Goal: Book appointment/travel/reservation

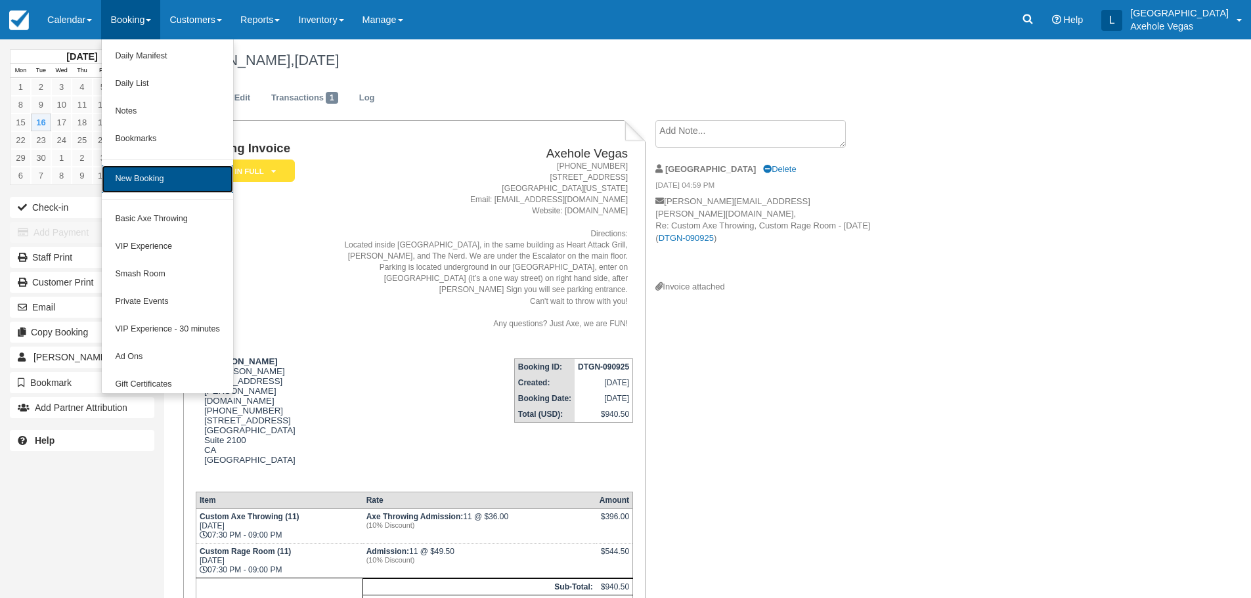
click at [158, 179] on link "New Booking" at bounding box center [167, 180] width 131 height 28
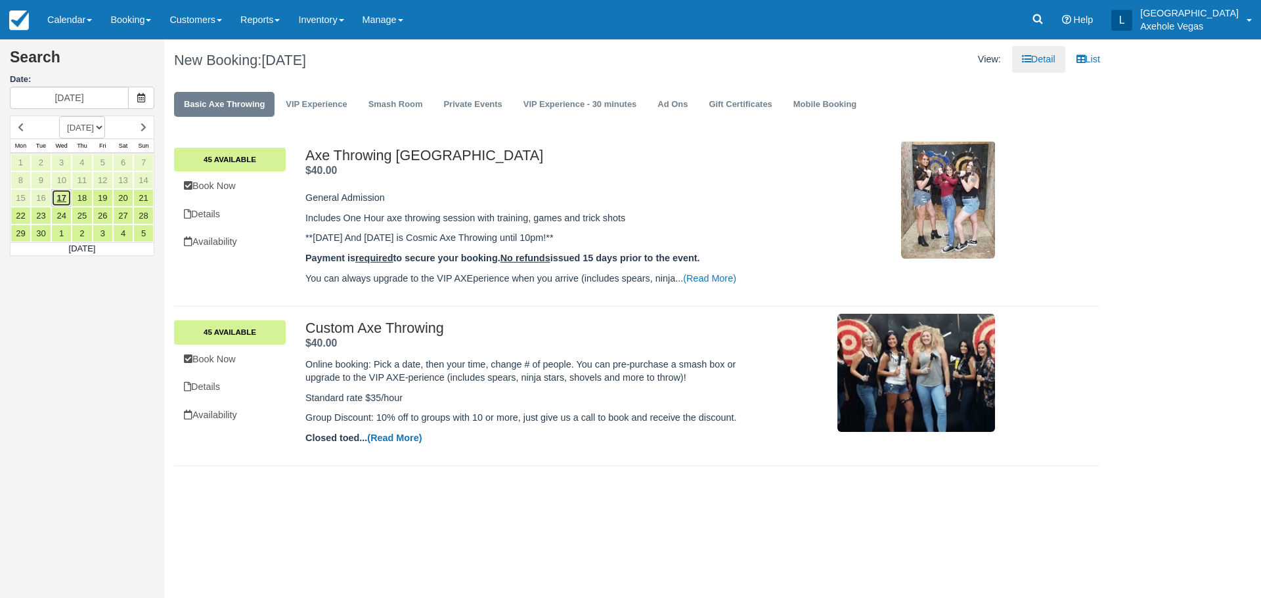
click at [64, 192] on link "17" at bounding box center [61, 198] width 20 height 18
click at [602, 105] on link "VIP Experience - 30 minutes" at bounding box center [580, 105] width 133 height 26
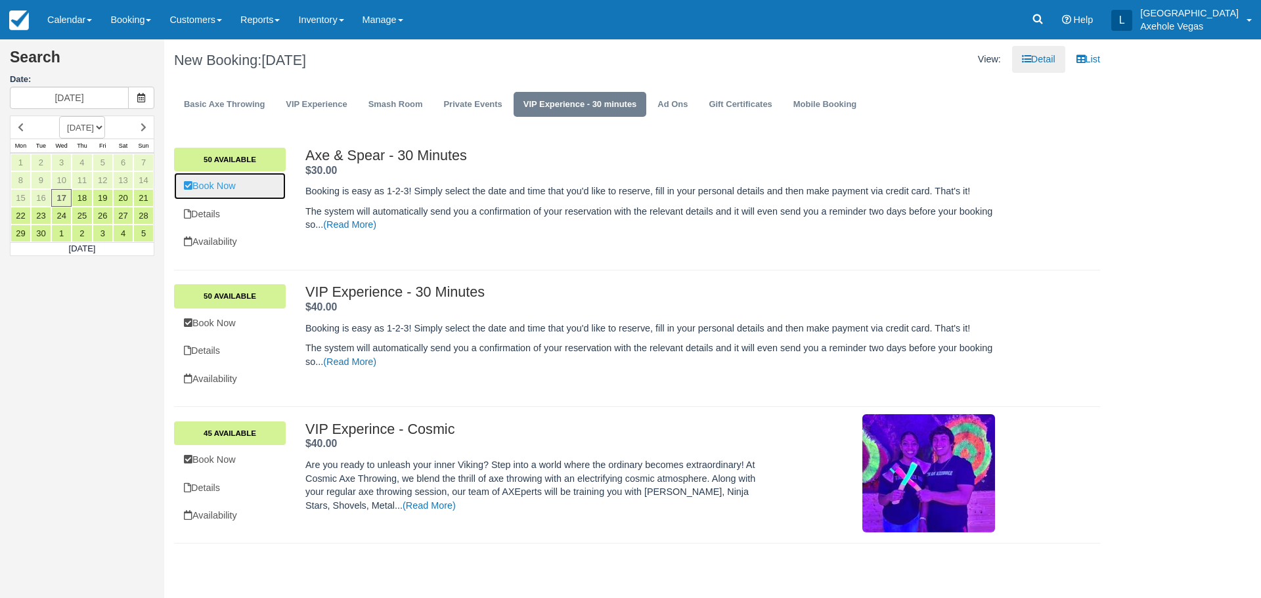
click at [236, 184] on link "Book Now" at bounding box center [230, 186] width 112 height 27
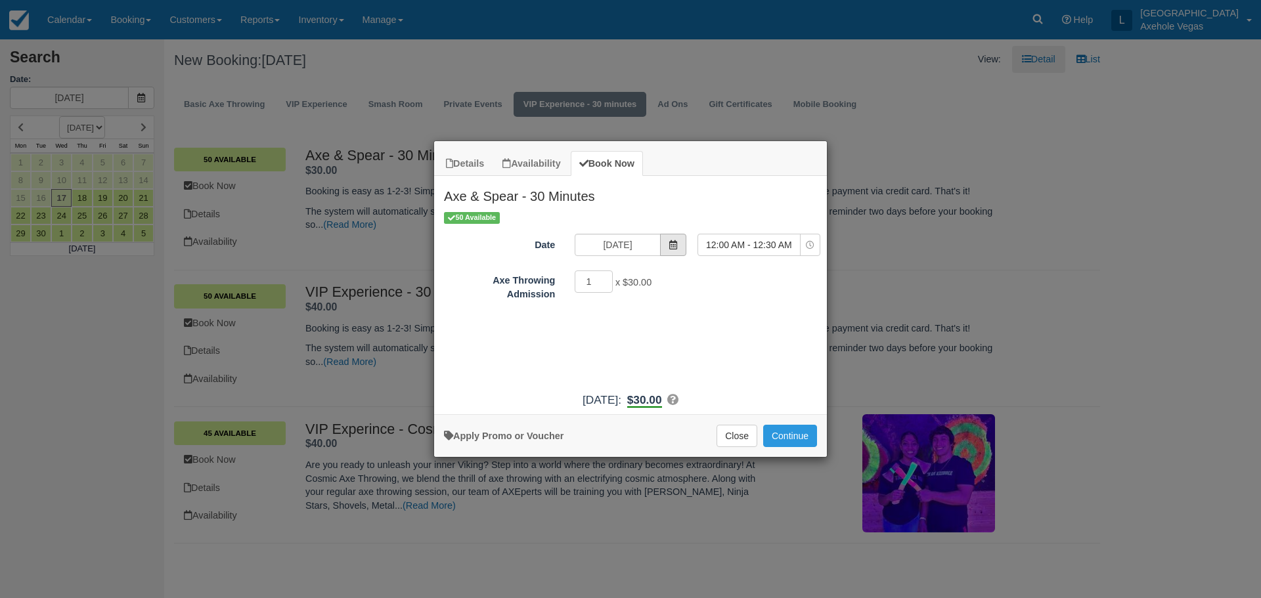
click at [663, 243] on span "Item Modal" at bounding box center [673, 245] width 26 height 22
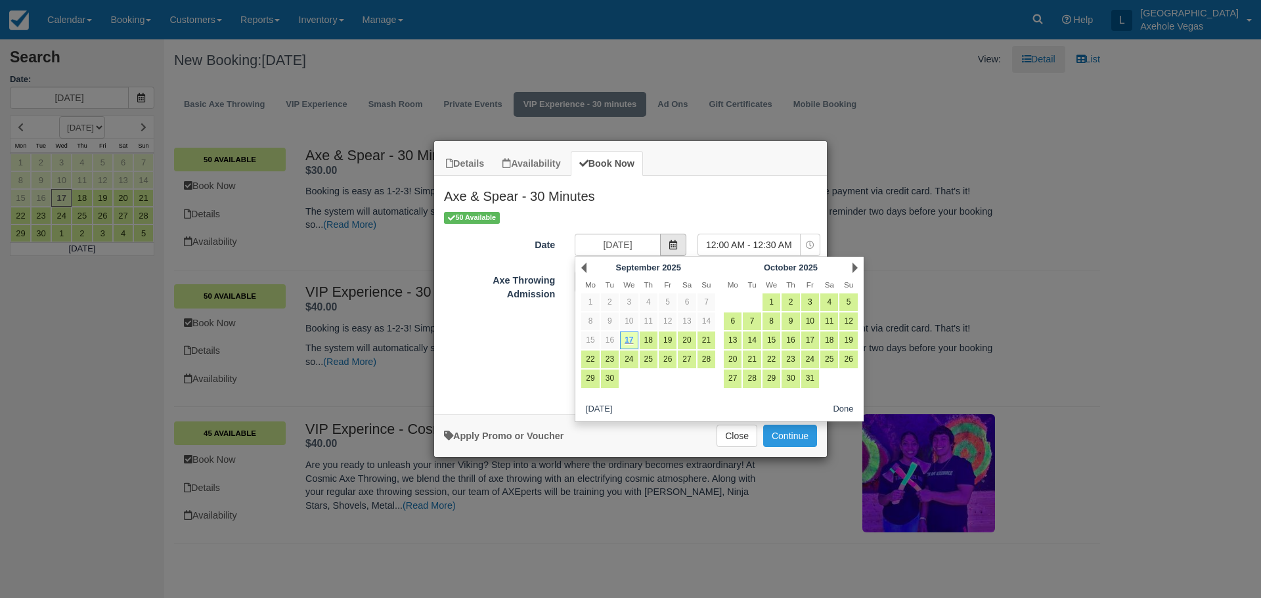
click at [663, 243] on span "Item Modal" at bounding box center [673, 245] width 26 height 22
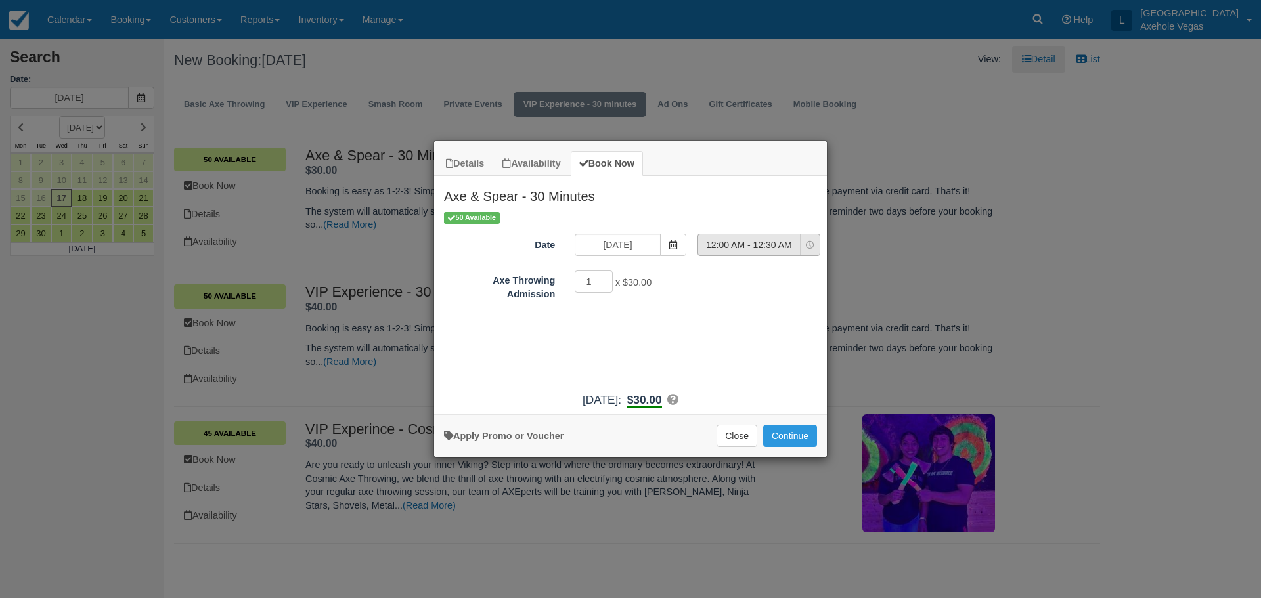
click at [812, 242] on icon "Item Modal" at bounding box center [810, 245] width 9 height 9
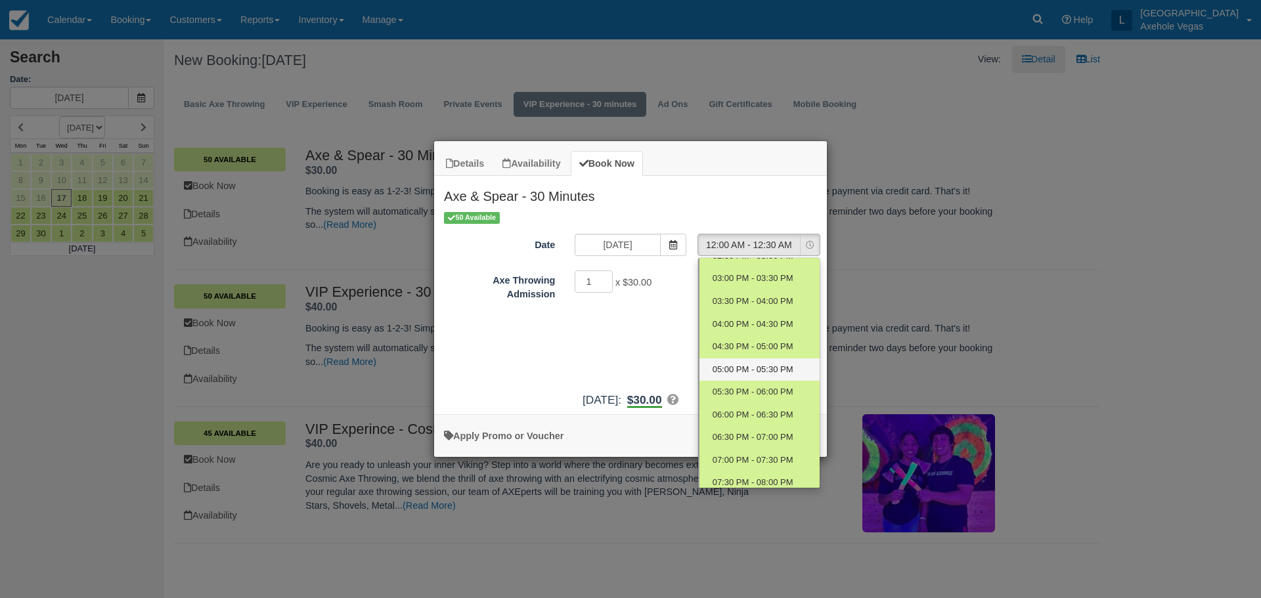
scroll to position [263, 0]
click at [734, 409] on span "06:30 PM - 07:00 PM" at bounding box center [753, 415] width 81 height 12
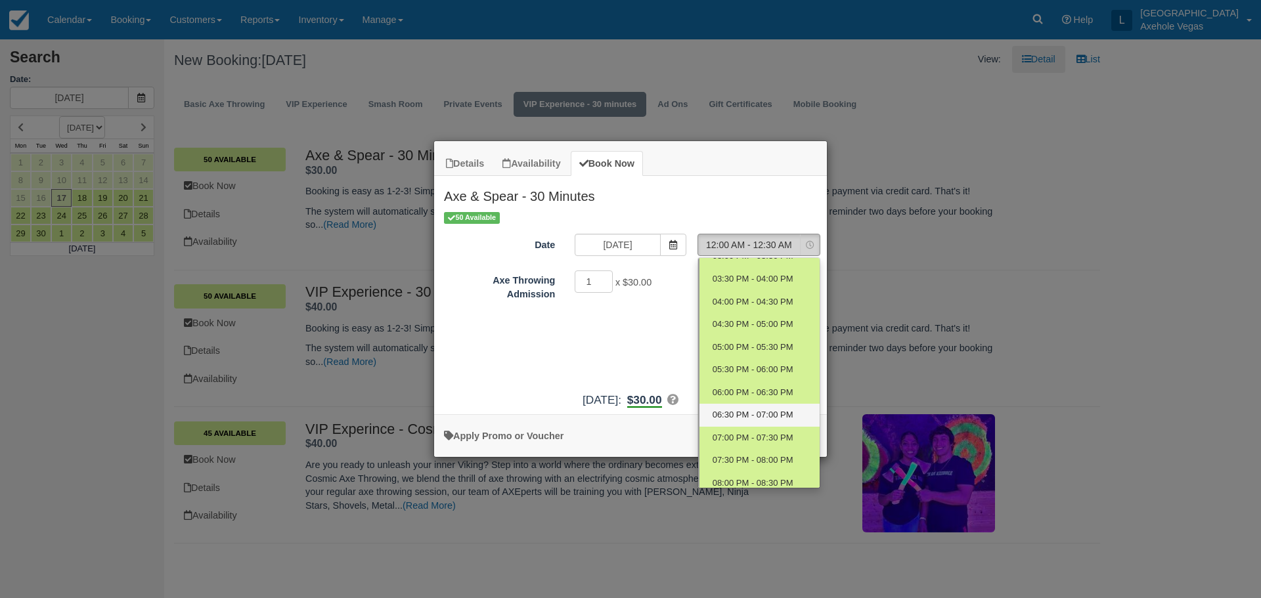
select select "18"
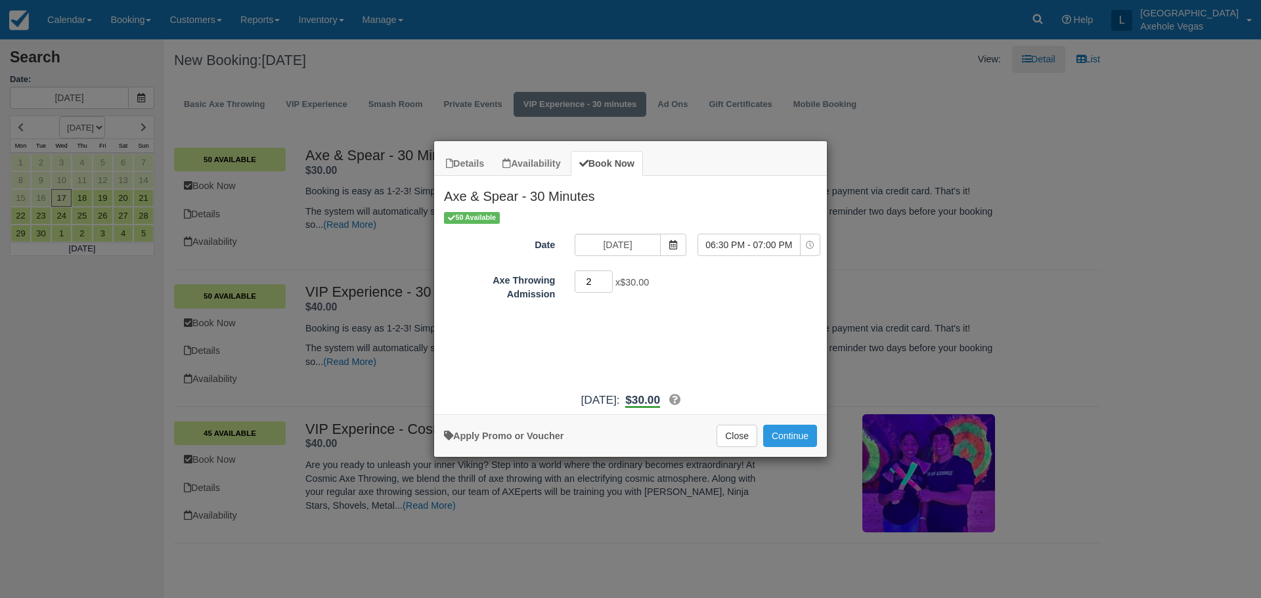
click at [606, 280] on input "2" at bounding box center [594, 282] width 38 height 22
click at [606, 280] on input "3" at bounding box center [594, 282] width 38 height 22
type input "4"
click at [606, 280] on input "4" at bounding box center [594, 282] width 38 height 22
click at [795, 240] on span "06:30 PM - 07:00 PM" at bounding box center [749, 244] width 102 height 13
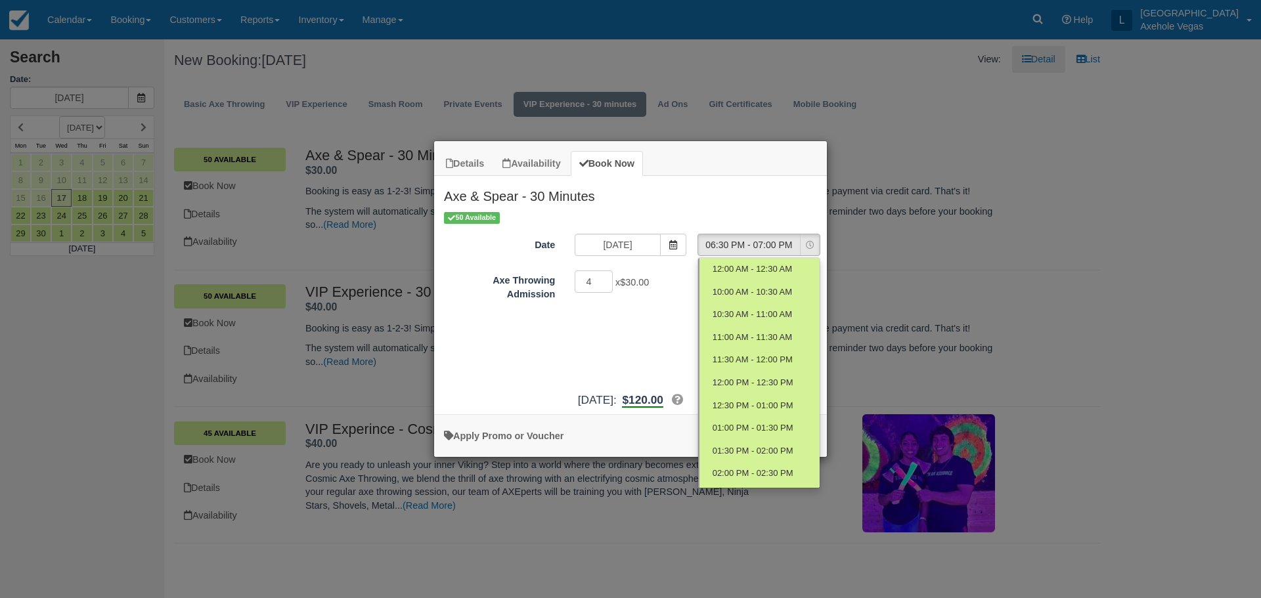
scroll to position [305, 0]
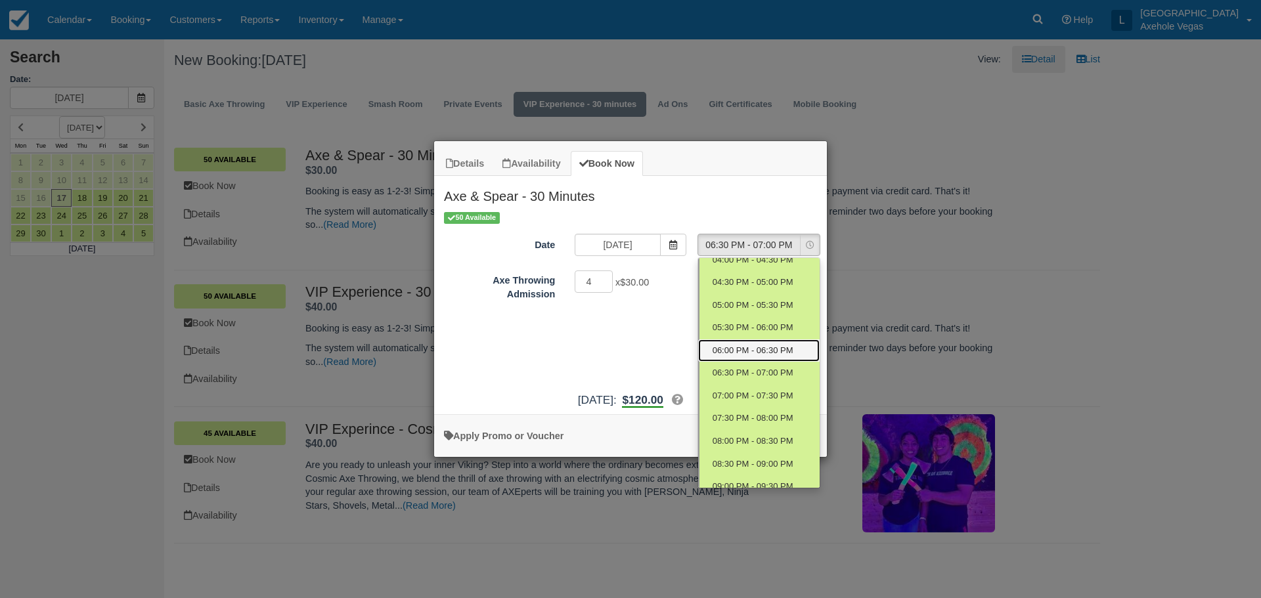
click at [757, 359] on link "06:00 PM - 06:30 PM" at bounding box center [759, 351] width 122 height 23
select select "17"
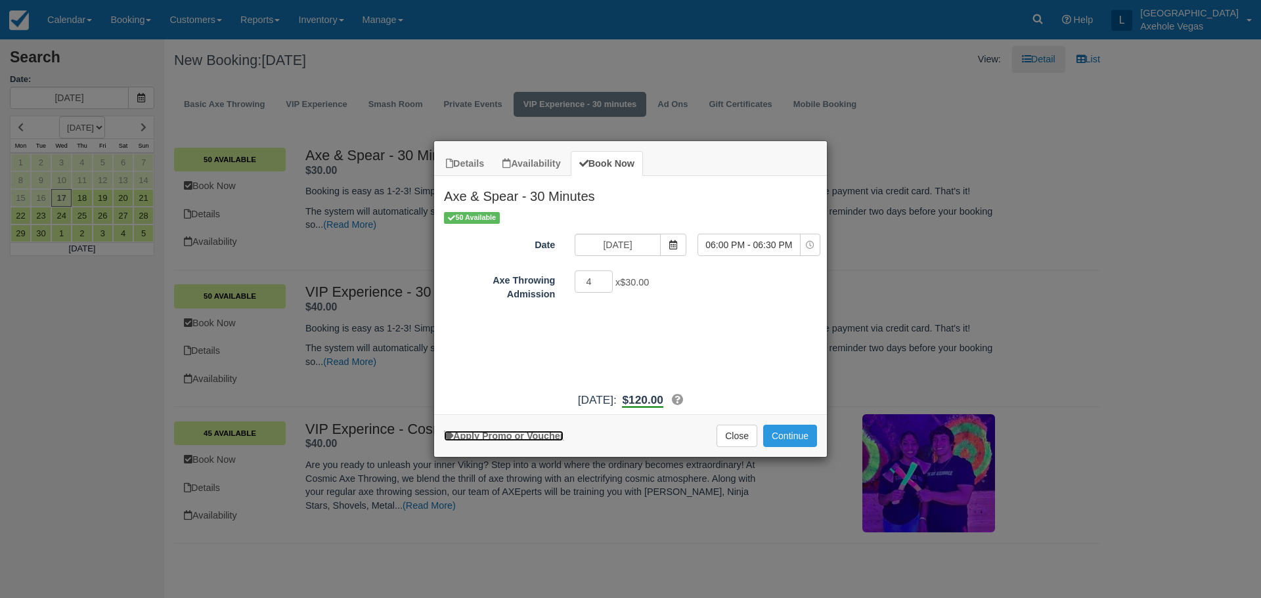
click at [543, 439] on link "Apply Promo or Voucher" at bounding box center [504, 436] width 120 height 11
type input "gr100"
click at [698, 314] on button "Apply" at bounding box center [714, 322] width 33 height 17
click at [778, 435] on button "Continue" at bounding box center [790, 436] width 54 height 22
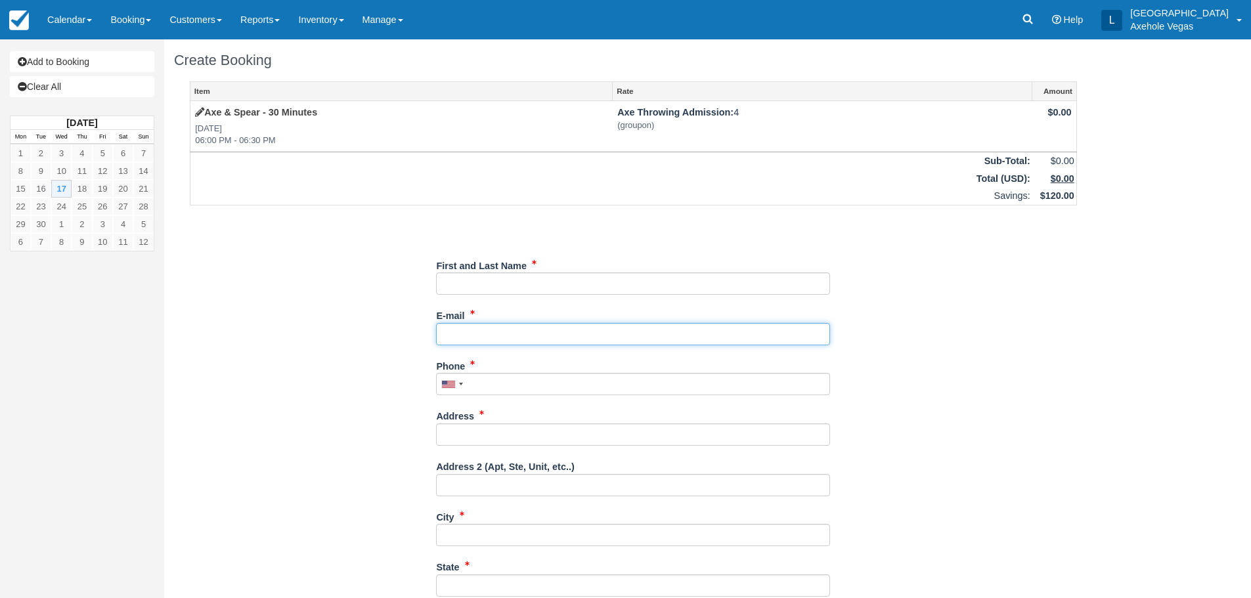
click at [786, 328] on input "E-mail" at bounding box center [633, 334] width 394 height 22
type input "[EMAIL_ADDRESS][DOMAIN_NAME]"
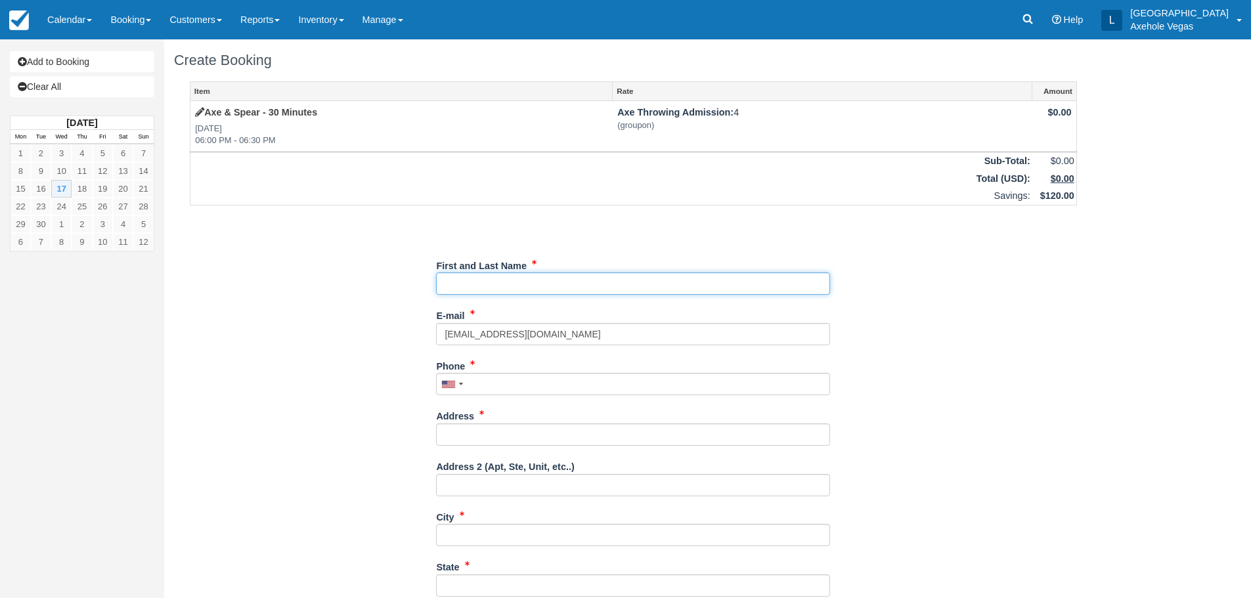
type input "London Axehole Inc. [GEOGRAPHIC_DATA]"
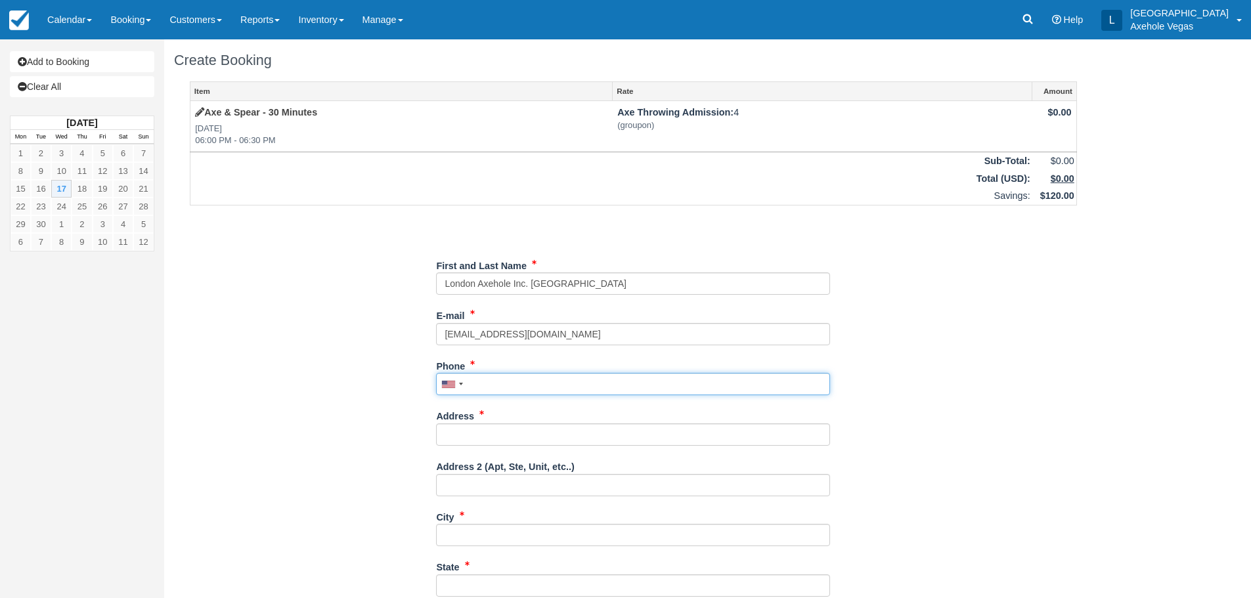
type input "7027767640"
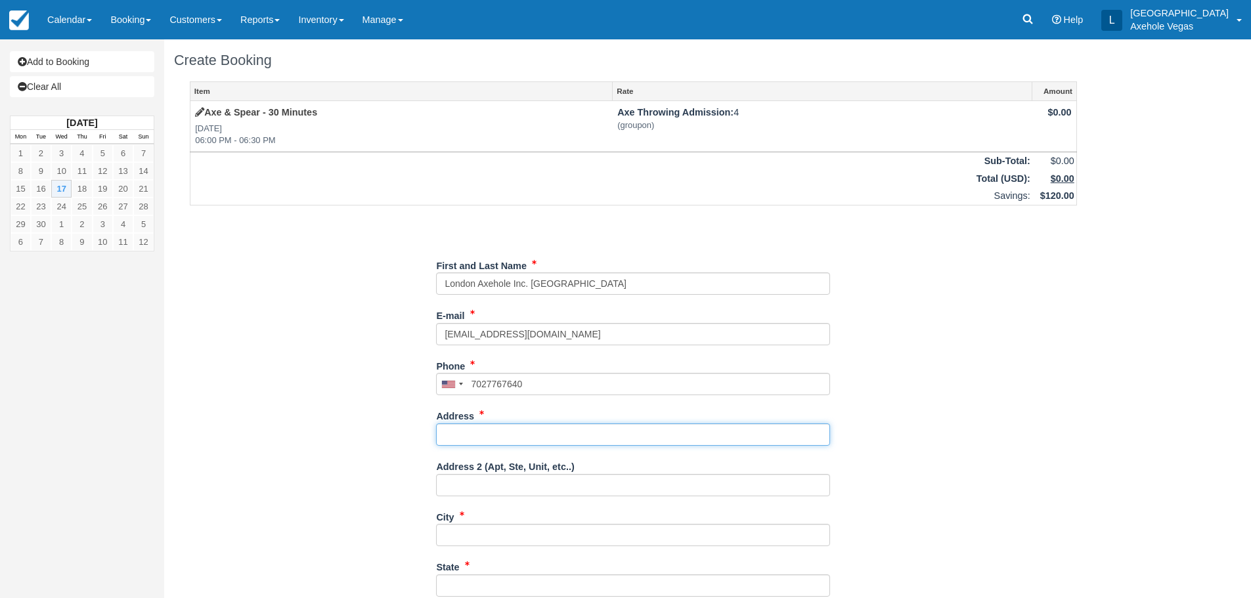
type input "[STREET_ADDRESS]"
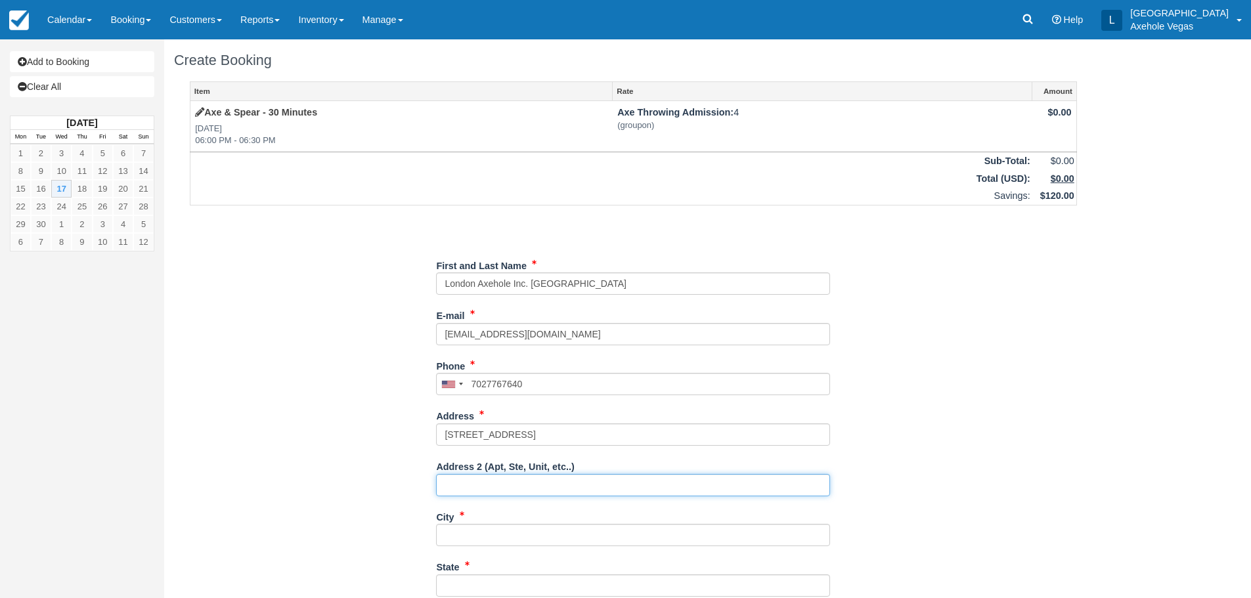
type input "Ste 163"
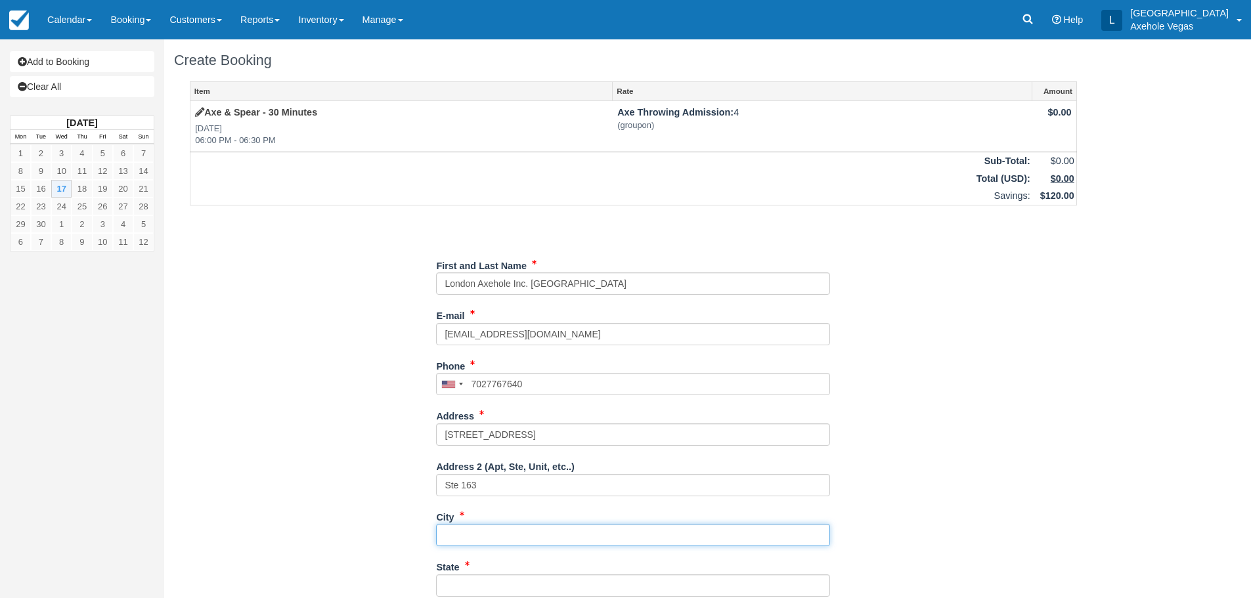
type input "[GEOGRAPHIC_DATA]"
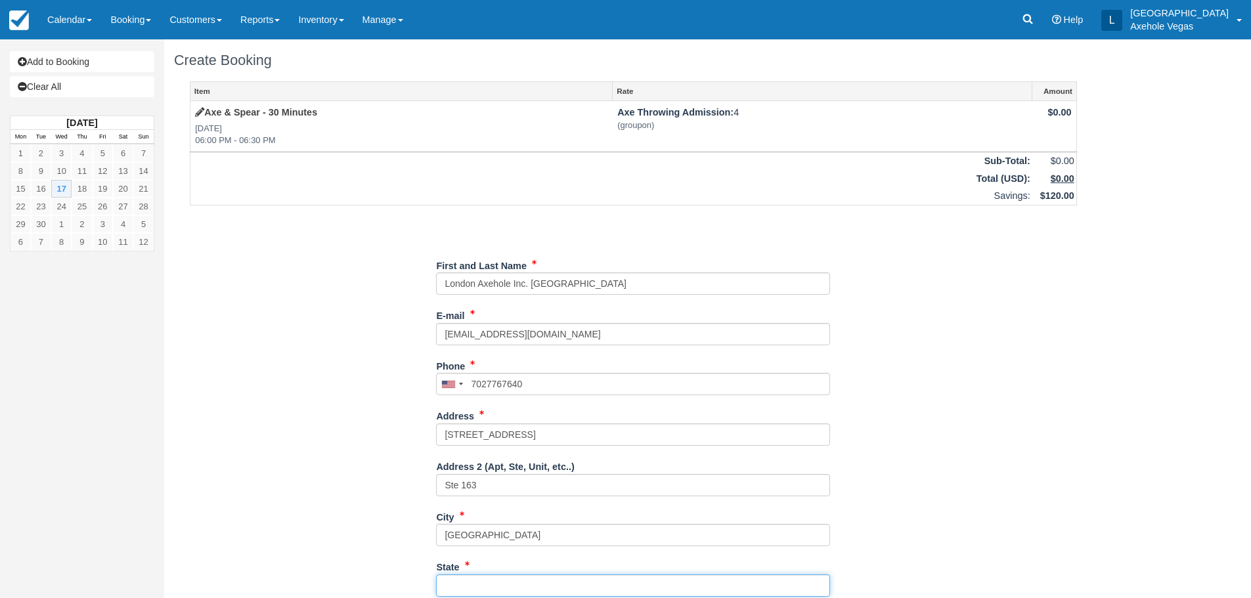
type input "NV"
type input "[GEOGRAPHIC_DATA]"
type input "89101"
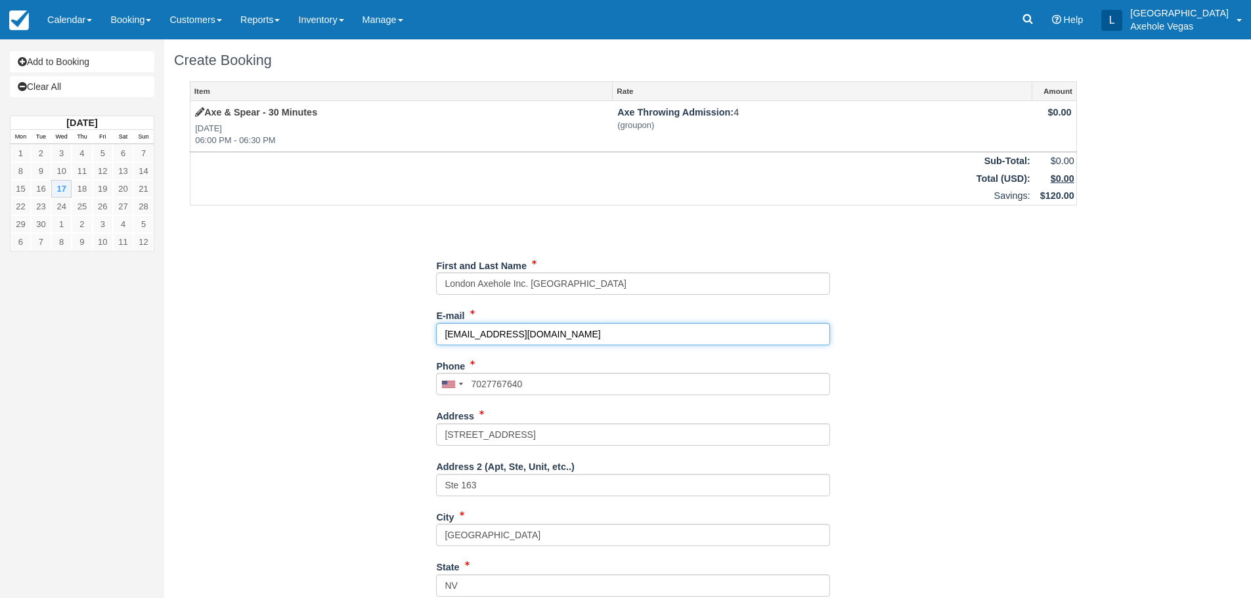
type input "[PHONE_NUMBER]"
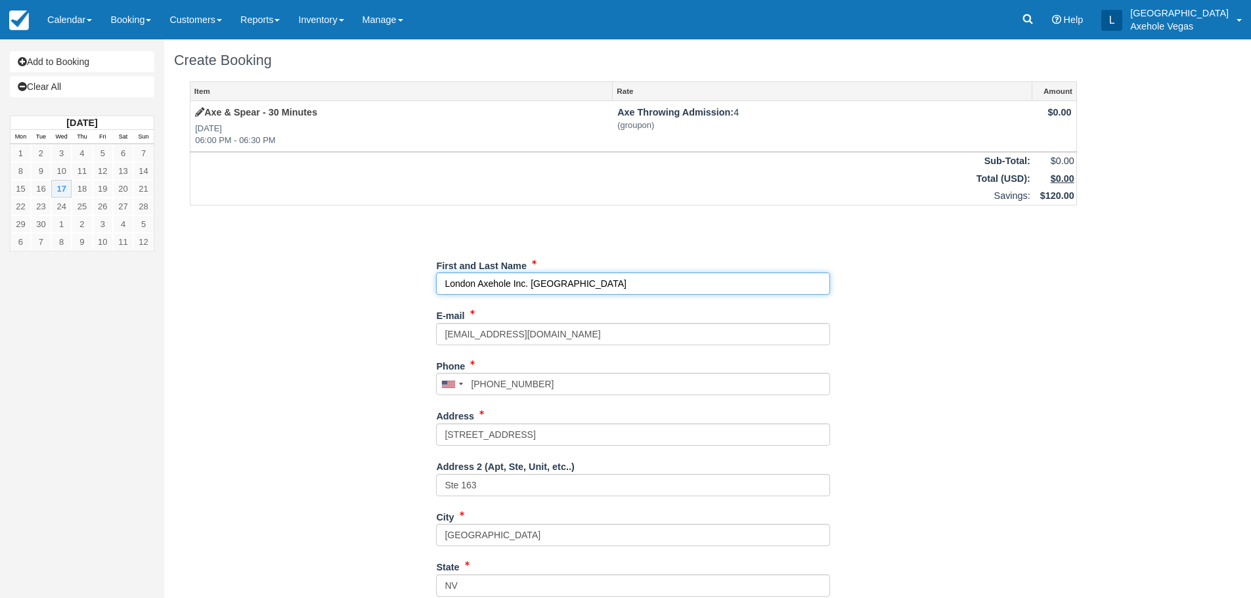
drag, startPoint x: 631, startPoint y: 284, endPoint x: 407, endPoint y: 280, distance: 223.3
click at [407, 280] on div "Item Rate Amount Axe & Spear - 30 Minutes [DATE] 06:00 PM - 06:30 PM Axe Throwi…" at bounding box center [633, 426] width 919 height 690
type input "[PERSON_NAME]"
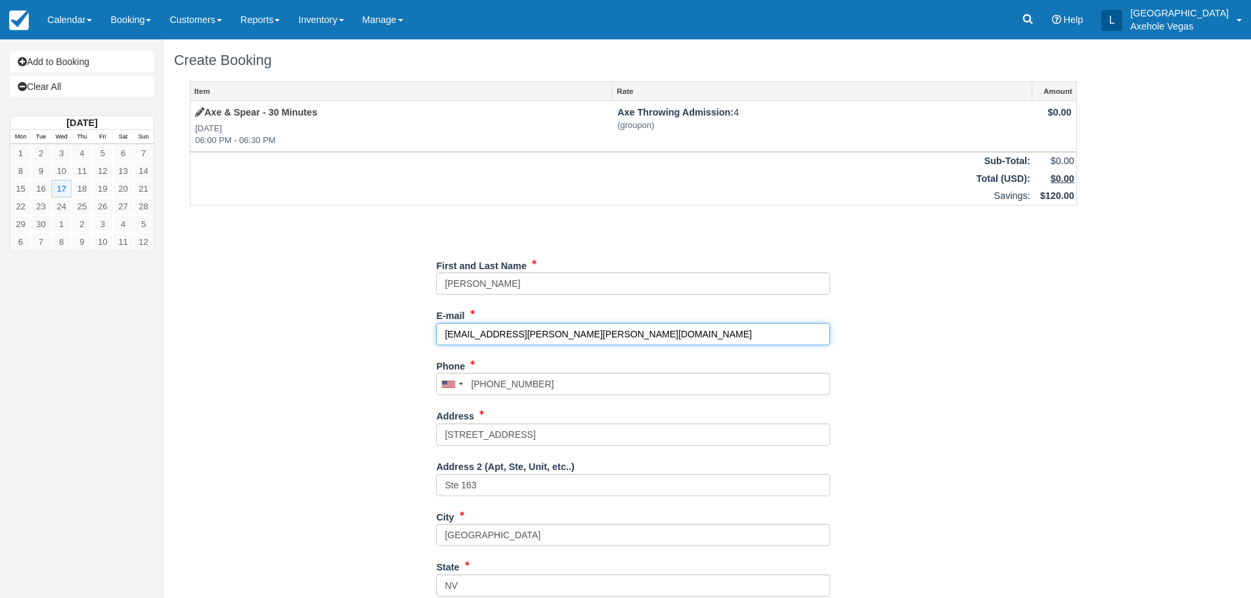
type input "[EMAIL_ADDRESS][PERSON_NAME][PERSON_NAME][DOMAIN_NAME]"
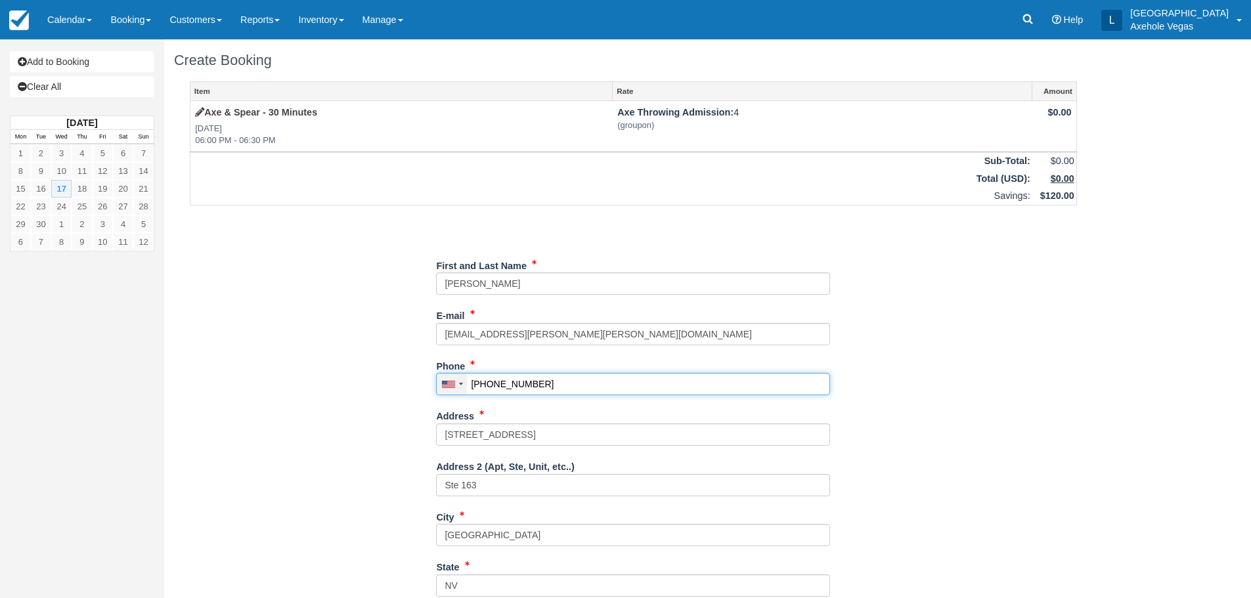
drag, startPoint x: 569, startPoint y: 386, endPoint x: 449, endPoint y: 387, distance: 120.9
click at [449, 387] on div "[GEOGRAPHIC_DATA] +1 [GEOGRAPHIC_DATA] +1 [GEOGRAPHIC_DATA] +44 [GEOGRAPHIC_DAT…" at bounding box center [633, 384] width 394 height 22
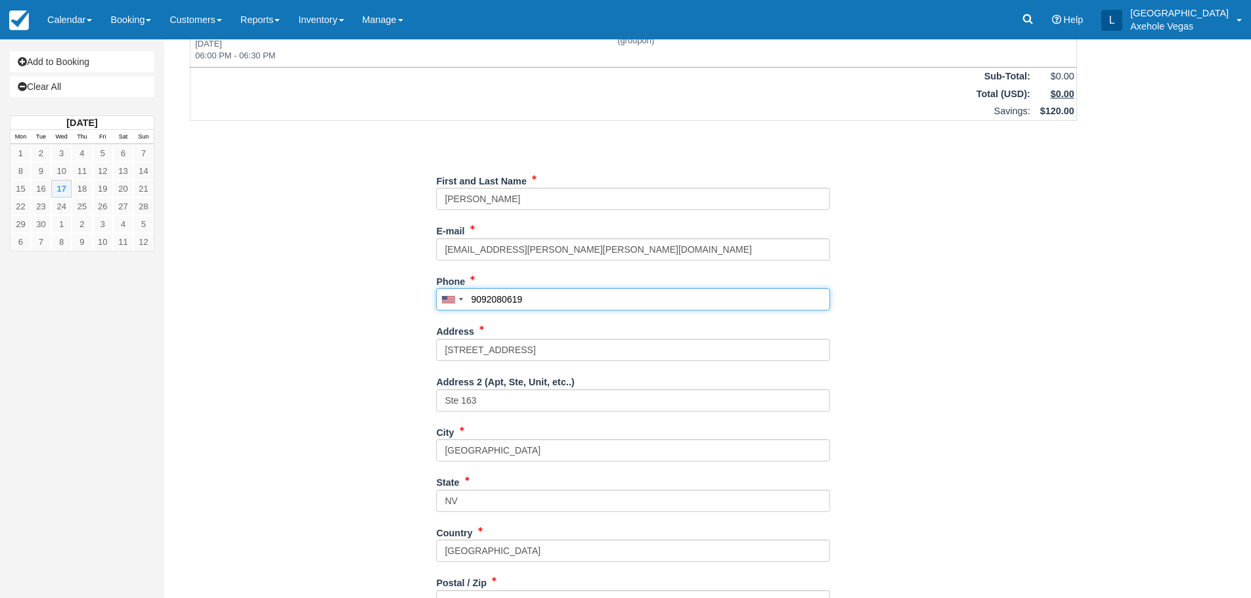
scroll to position [205, 0]
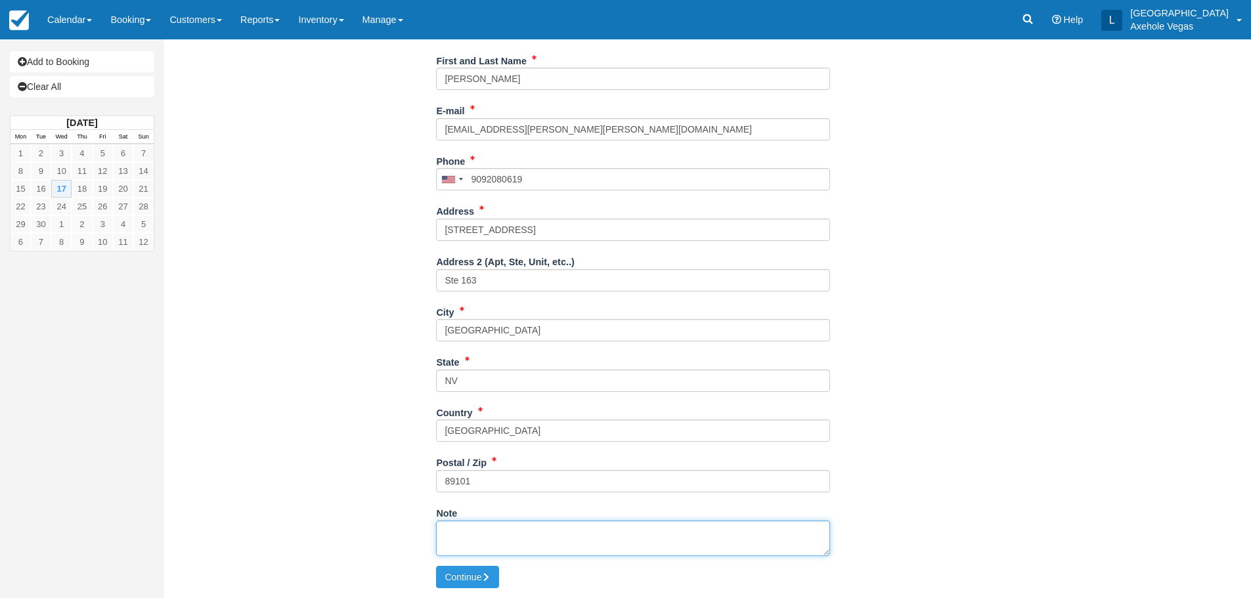
type input "[PHONE_NUMBER]"
click at [508, 529] on textarea "Note" at bounding box center [633, 538] width 394 height 35
type textarea "g"
drag, startPoint x: 518, startPoint y: 74, endPoint x: 389, endPoint y: 74, distance: 128.1
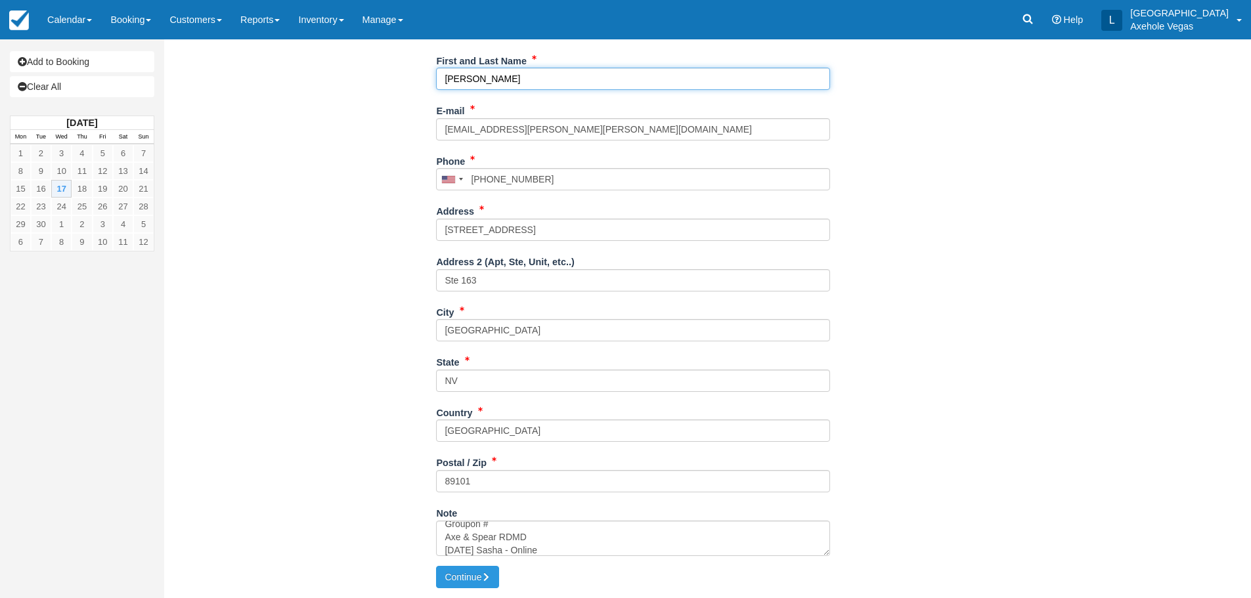
click at [389, 74] on div "Item Rate Amount Axe & Spear - 30 Minutes [DATE] 06:00 PM - 06:30 PM Axe Throwi…" at bounding box center [633, 222] width 919 height 690
click at [520, 532] on textarea "Groupon # Groupon # Axe & Spear RDMD [DATE] Sasha - Online" at bounding box center [633, 538] width 394 height 35
paste textarea "97526325"
click at [520, 546] on textarea "Groupon #97526325 Groupon # Axe & Spear RDMD [DATE] Sasha - Online" at bounding box center [633, 538] width 394 height 35
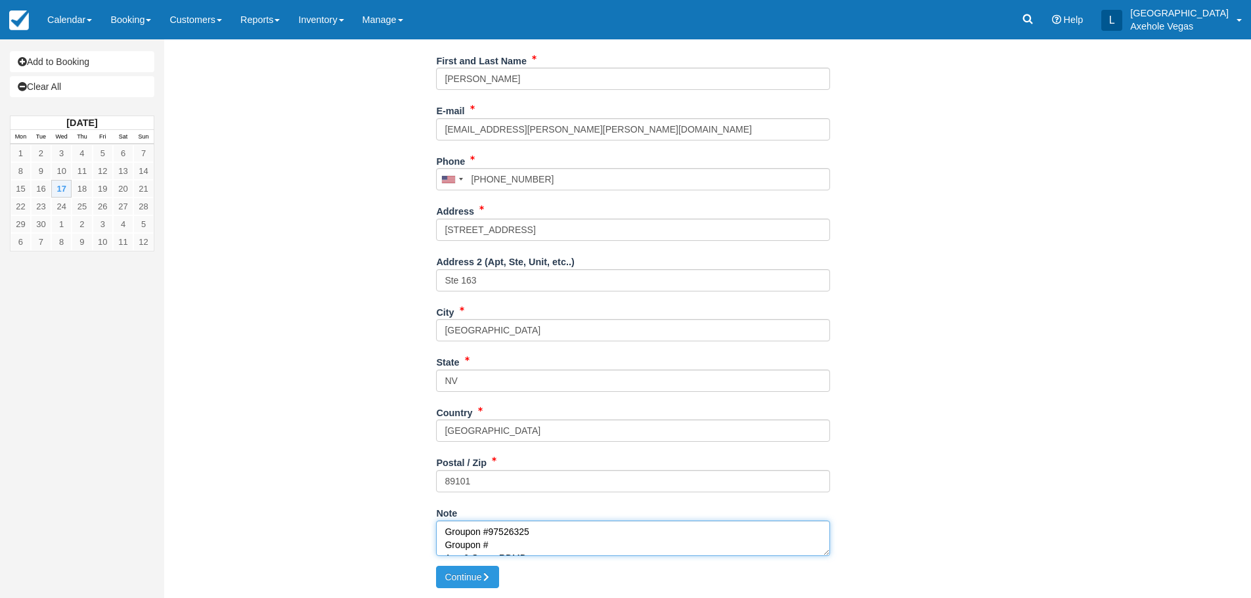
paste textarea "17907308"
type textarea "Groupon #97526325 Groupon #17907308 Axe & Spear RDMD [DATE] Sasha - Online"
click at [455, 581] on button "Continue" at bounding box center [467, 577] width 63 height 22
type input "[PHONE_NUMBER]"
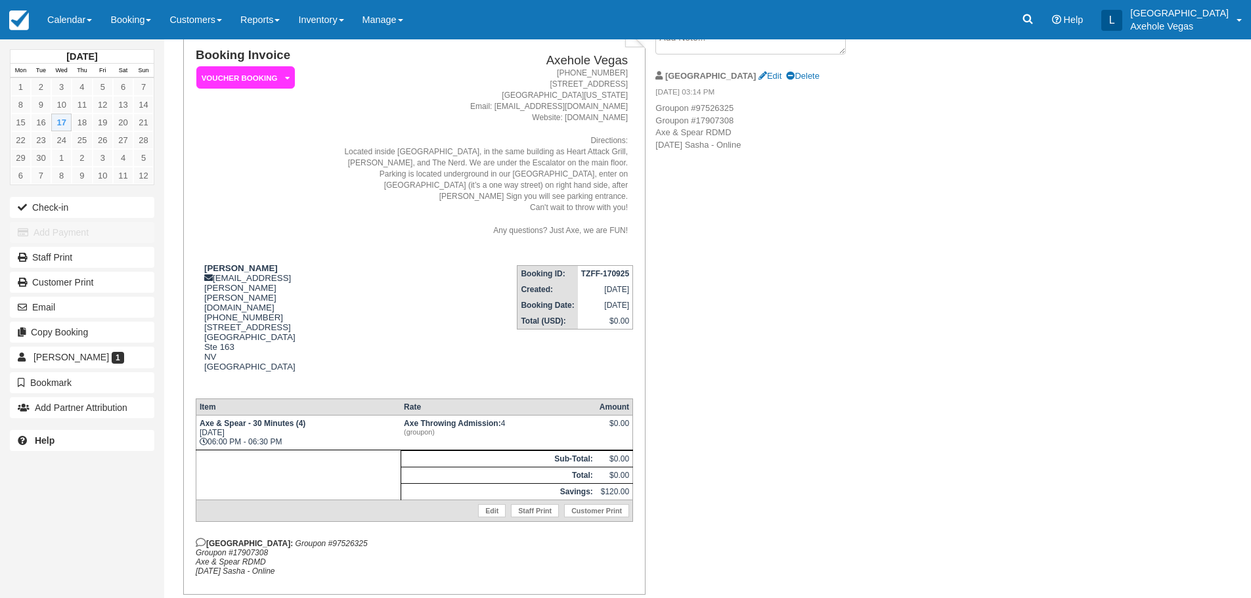
scroll to position [107, 0]
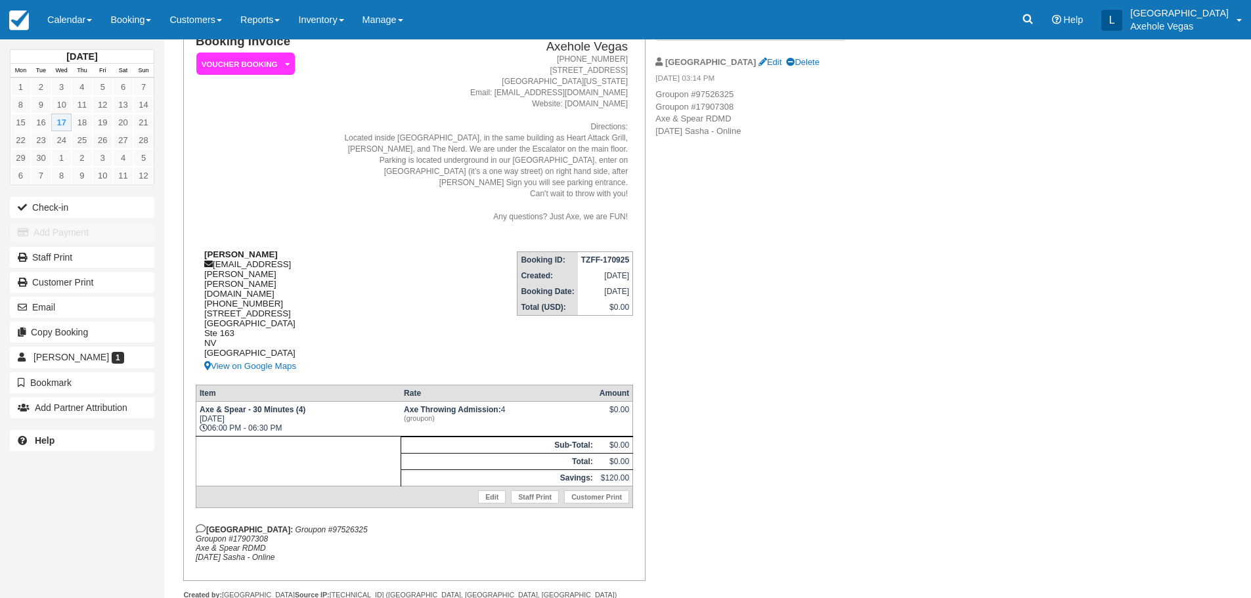
drag, startPoint x: 309, startPoint y: 528, endPoint x: 204, endPoint y: 241, distance: 305.7
click at [204, 241] on div "Booking Invoice Voucher Booking   Pending Payment Deposit Paid Pending VIP Part…" at bounding box center [414, 298] width 437 height 527
copy div "Elizabeth Hoppe gr.elizabeth.hoppe@gmail.com 1 (909) 208-0619 450 Fremont stree…"
